Goal: Transaction & Acquisition: Purchase product/service

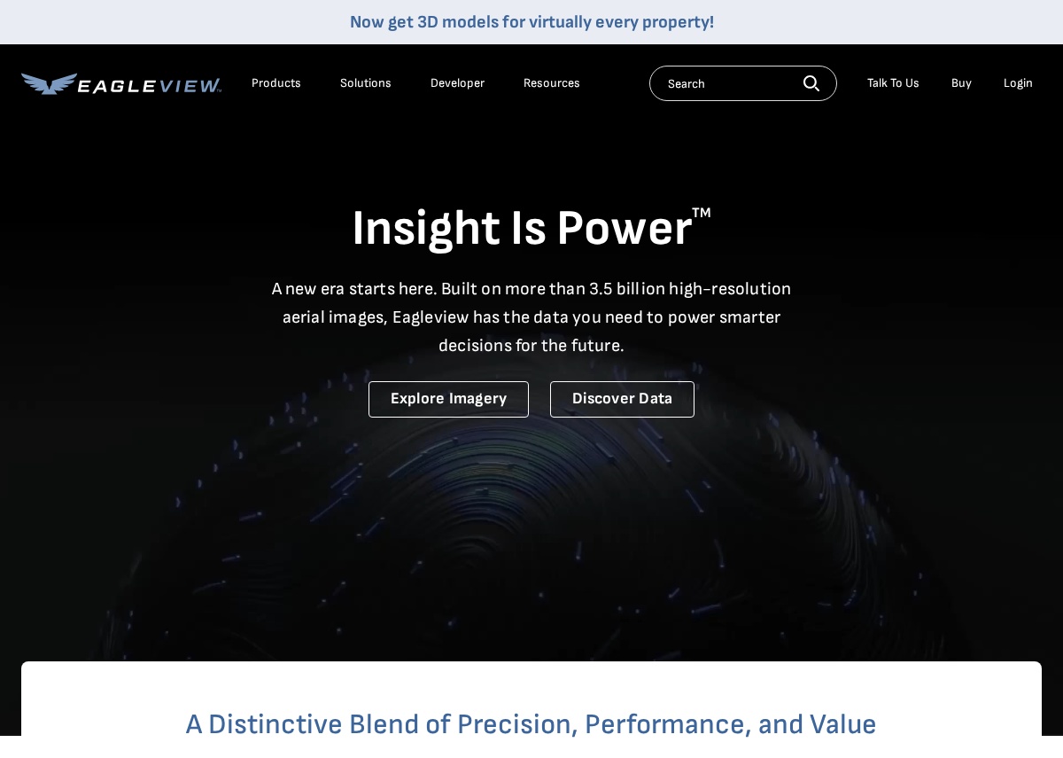
click at [1030, 88] on div "Login" at bounding box center [1018, 83] width 29 height 16
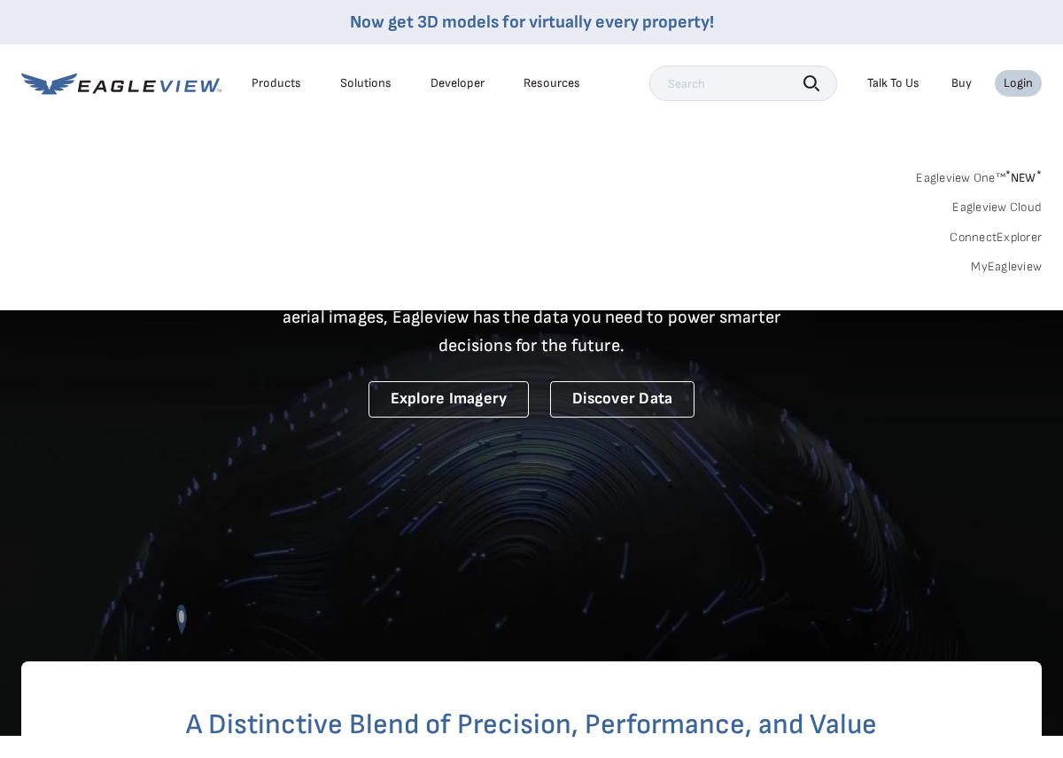
click at [1001, 270] on link "MyEagleview" at bounding box center [1006, 267] width 71 height 16
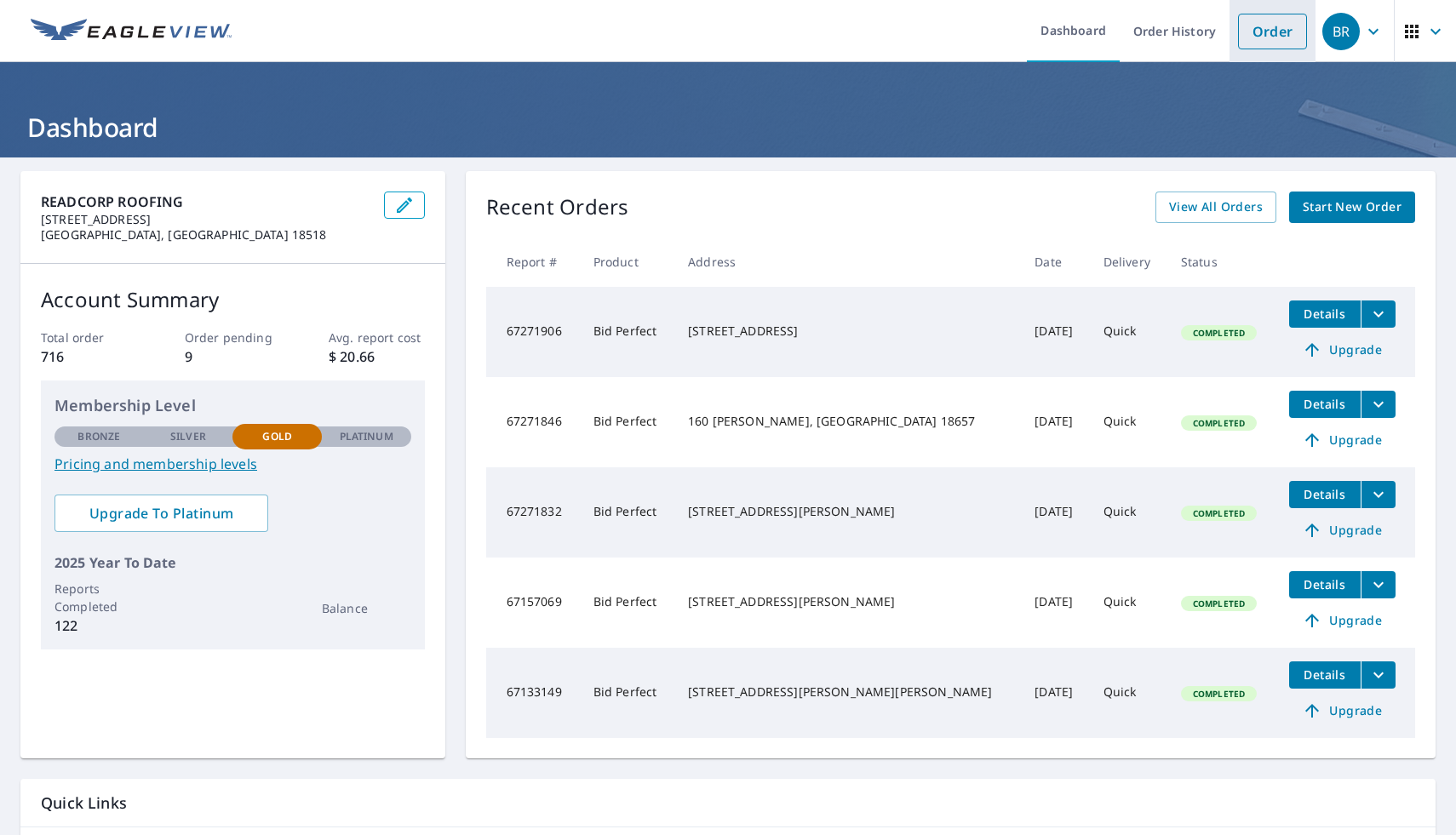
click at [1278, 30] on link "Order" at bounding box center [1272, 31] width 69 height 36
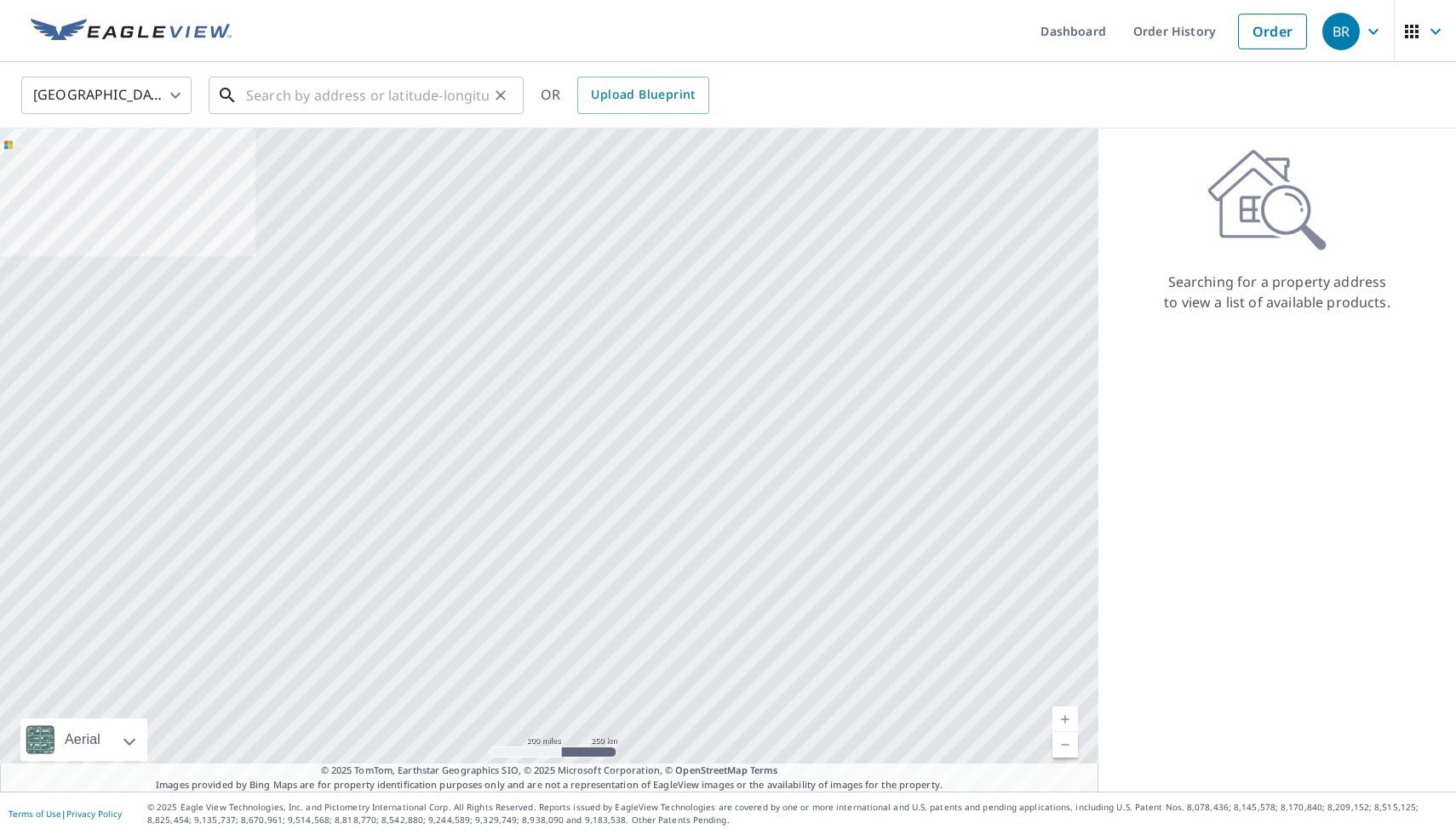
click at [468, 97] on input "text" at bounding box center [367, 95] width 243 height 48
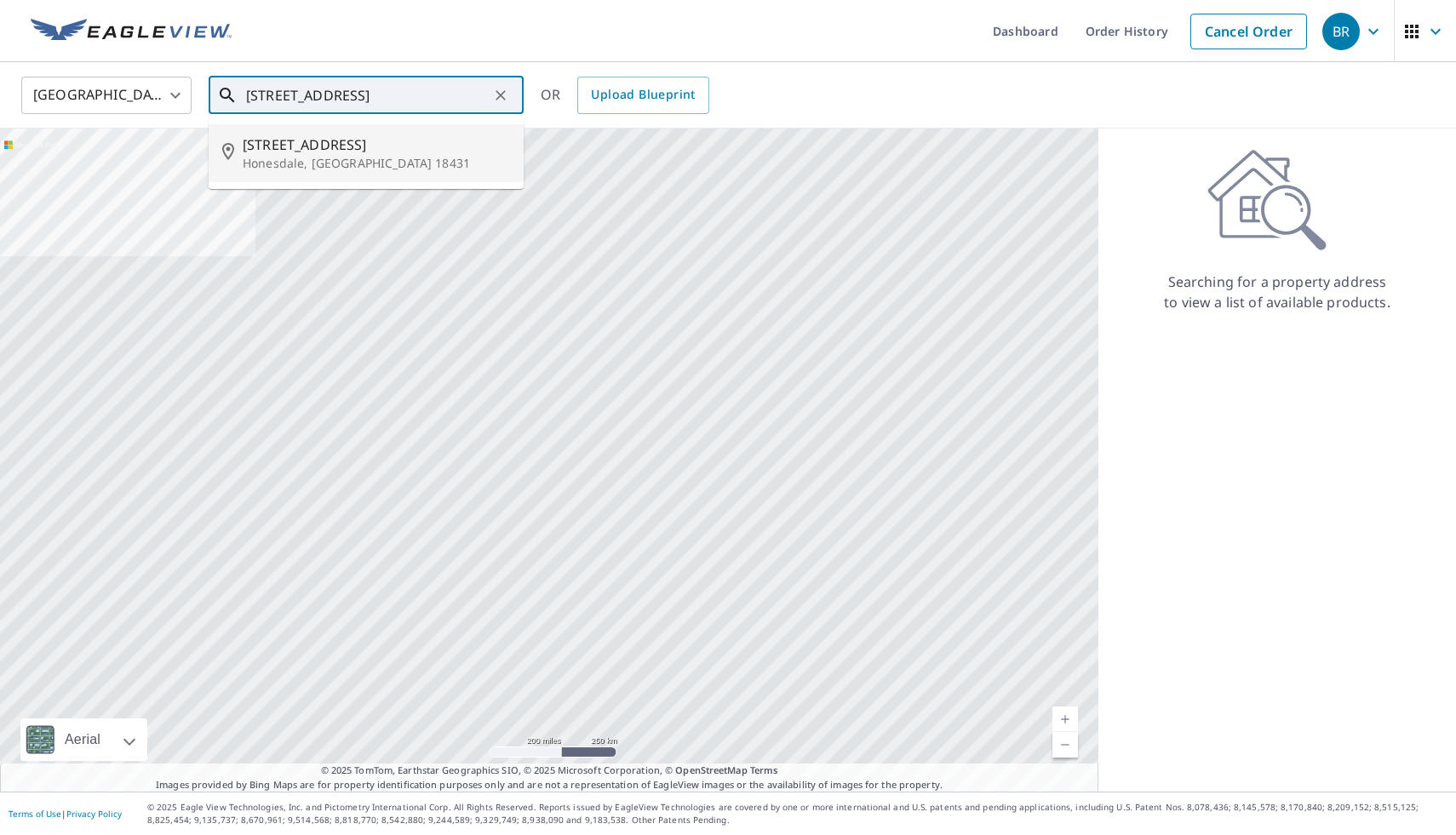
click at [305, 153] on span "[STREET_ADDRESS]" at bounding box center [377, 144] width 267 height 20
type input "[STREET_ADDRESS]"
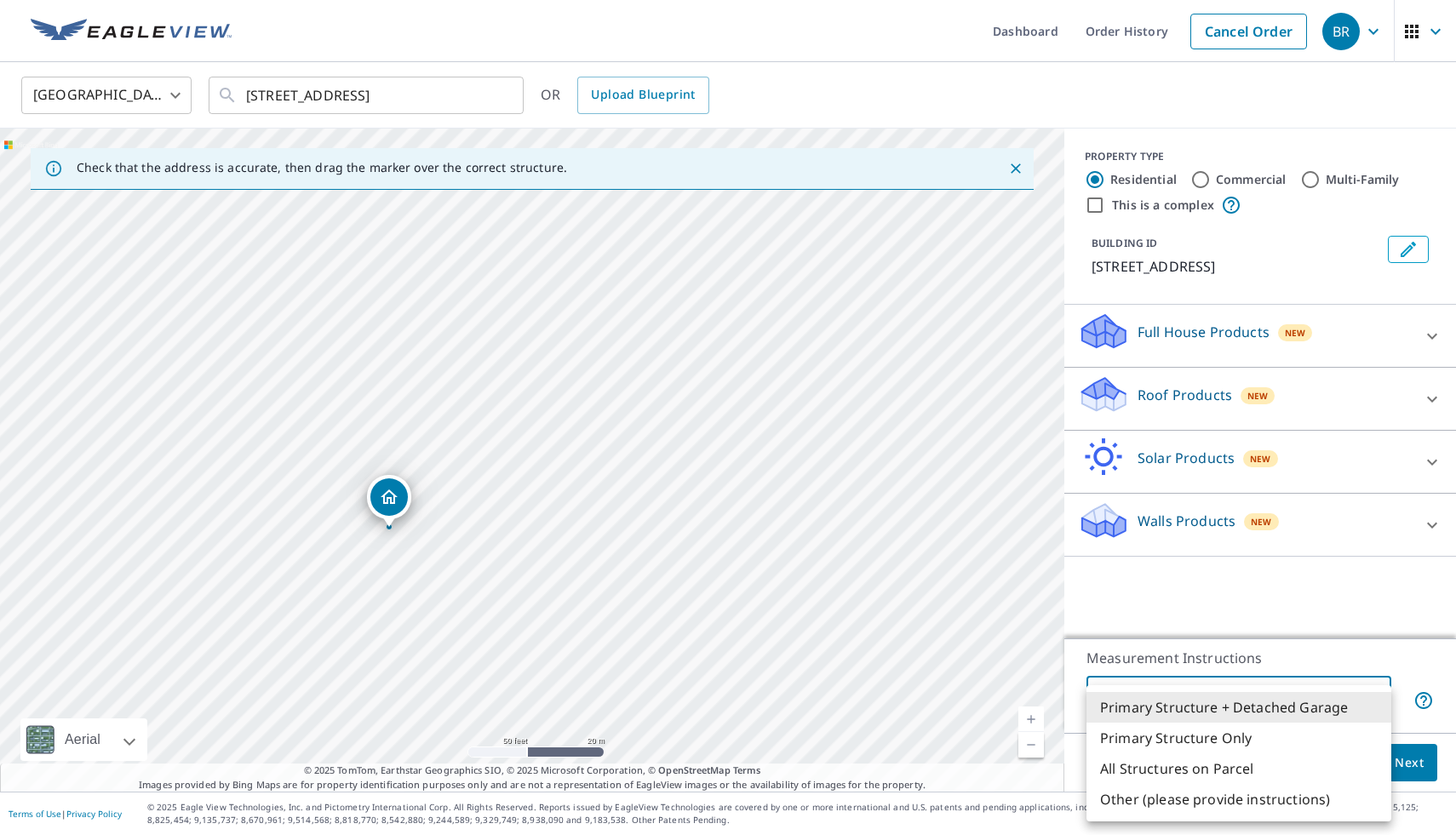
click at [1312, 706] on body "BR BR Dashboard Order History Cancel Order BR [GEOGRAPHIC_DATA] [GEOGRAPHIC_DAT…" at bounding box center [728, 417] width 1456 height 835
click at [1268, 738] on li "Primary Structure Only" at bounding box center [1239, 738] width 305 height 31
type input "2"
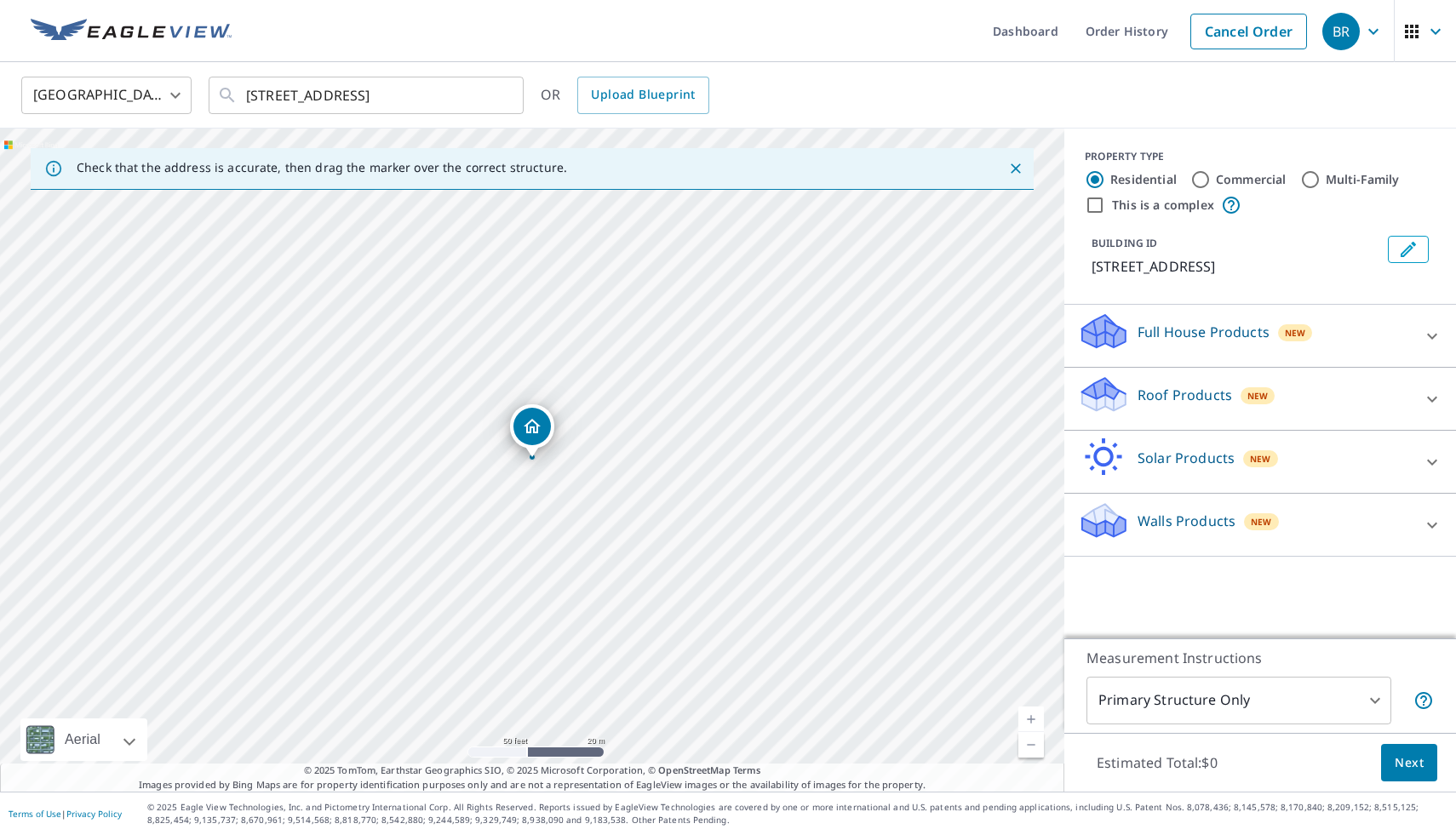
click at [1187, 395] on p "Roof Products" at bounding box center [1185, 394] width 94 height 20
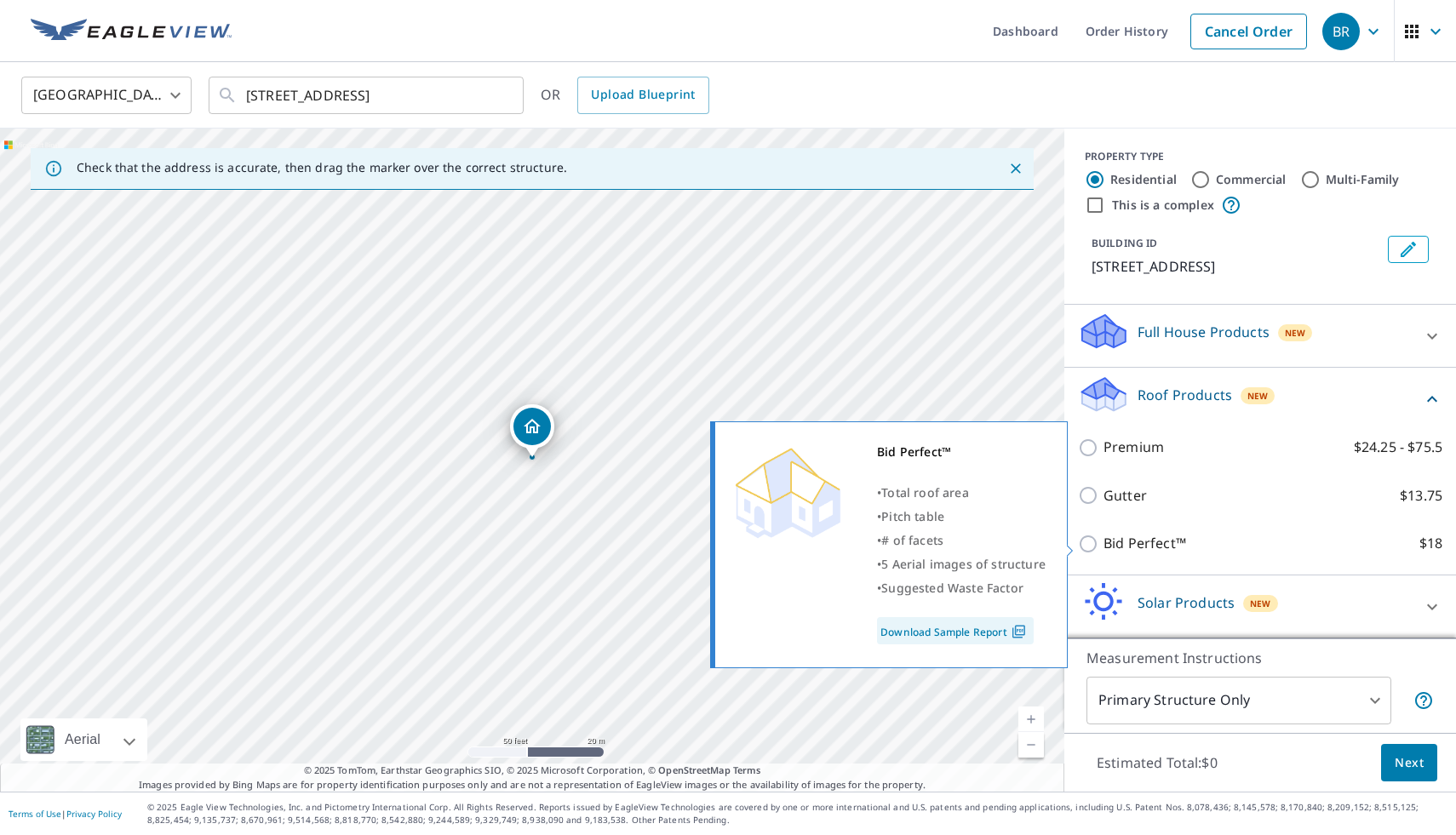
click at [1093, 549] on input "Bid Perfect™ $18" at bounding box center [1091, 544] width 26 height 20
checkbox input "true"
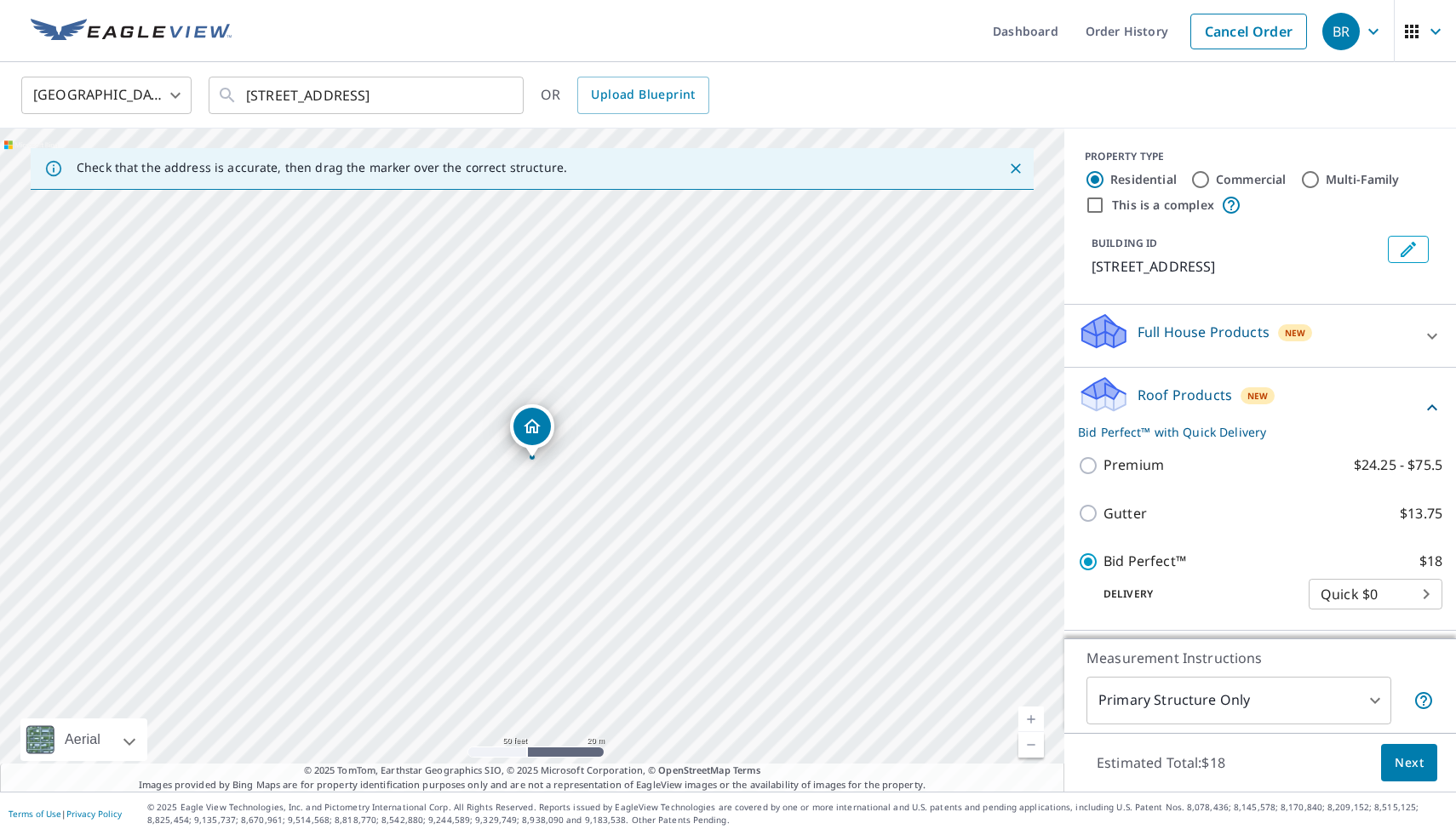
click at [1415, 765] on span "Next" at bounding box center [1409, 763] width 29 height 21
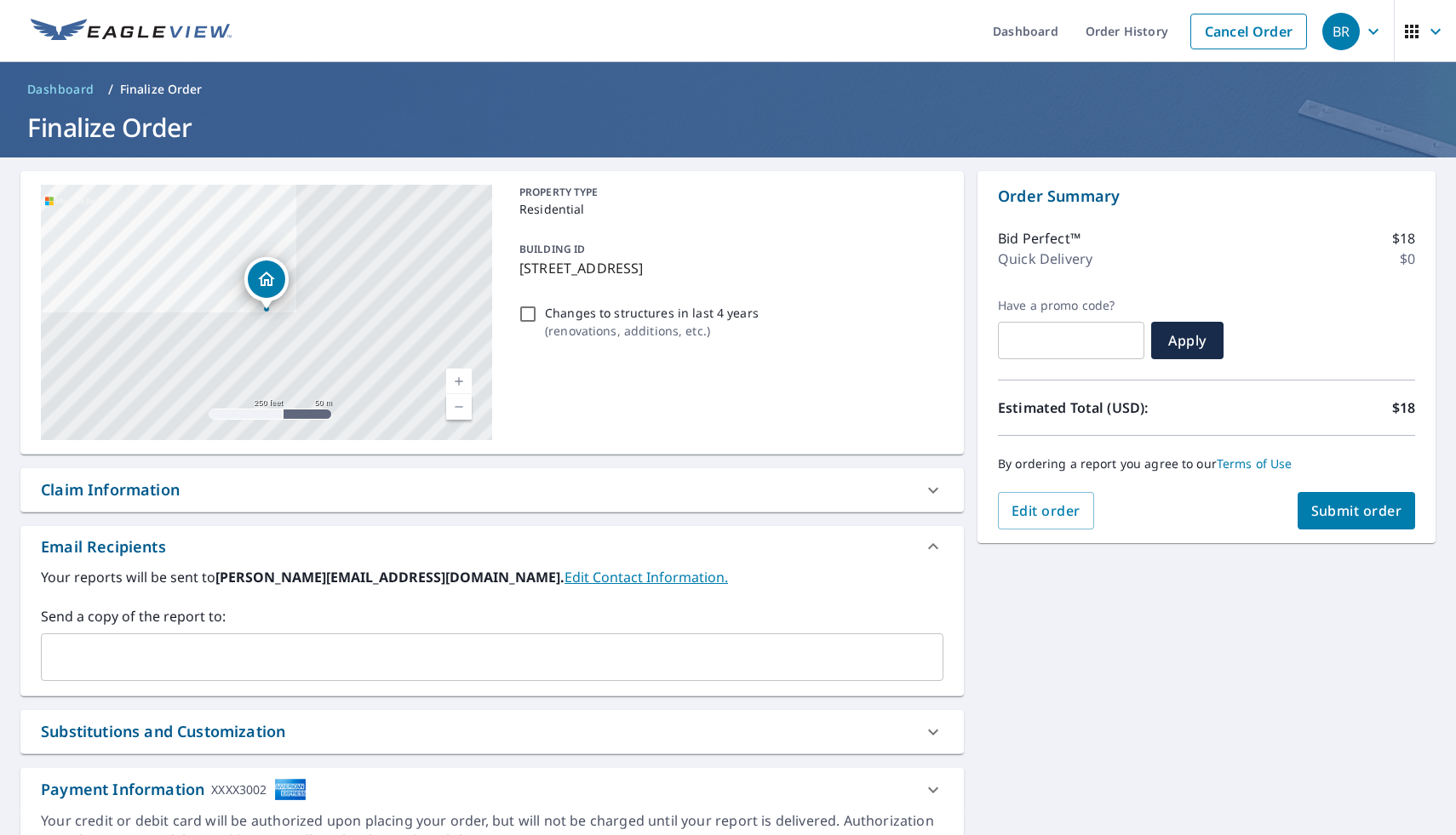
click at [1380, 516] on span "Submit order" at bounding box center [1356, 510] width 91 height 18
